Goal: Navigation & Orientation: Find specific page/section

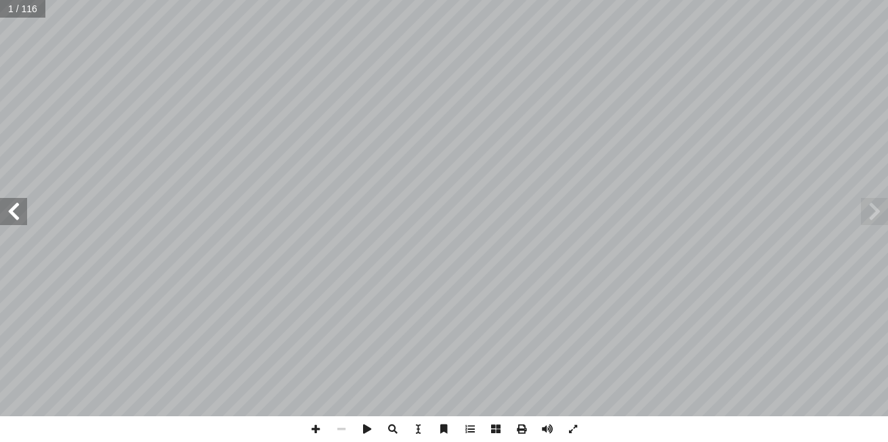
click at [17, 217] on span at bounding box center [13, 211] width 27 height 27
click at [323, 423] on span at bounding box center [316, 429] width 26 height 26
click at [24, 217] on span at bounding box center [13, 211] width 27 height 27
click at [15, 217] on span at bounding box center [13, 211] width 27 height 27
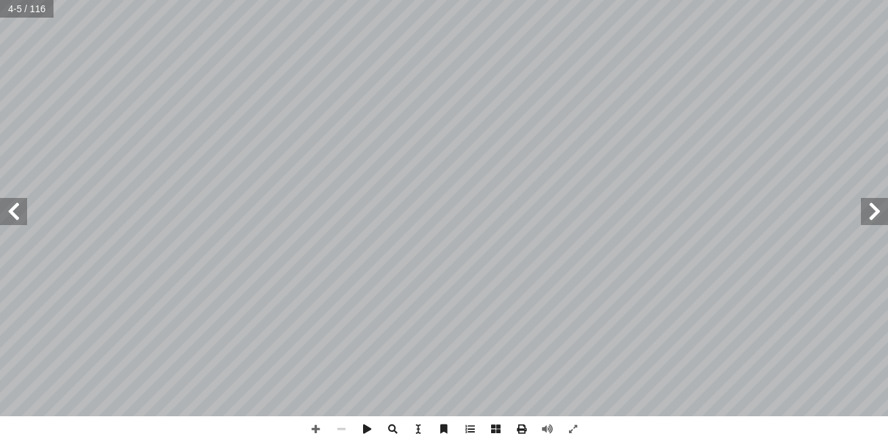
click at [8, 218] on span at bounding box center [13, 211] width 27 height 27
click at [344, 430] on span at bounding box center [342, 429] width 26 height 26
